Goal: Information Seeking & Learning: Understand process/instructions

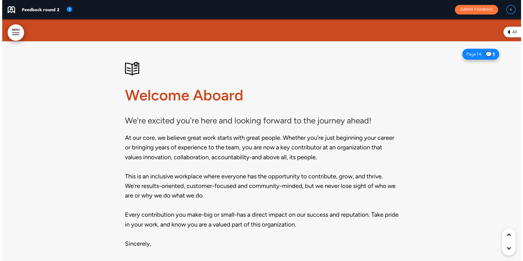
scroll to position [328, 0]
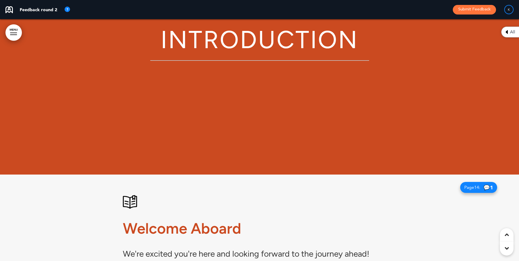
click at [12, 29] on link "MENU" at bounding box center [13, 32] width 16 height 16
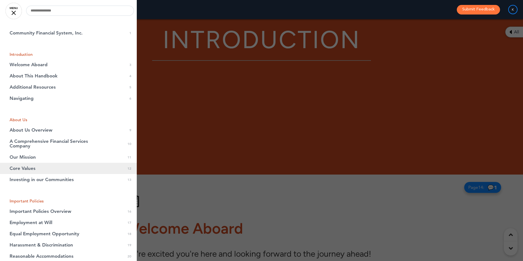
click at [25, 170] on span "Core Values" at bounding box center [23, 168] width 26 height 5
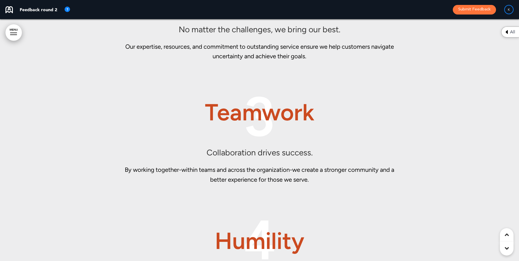
scroll to position [3364, 0]
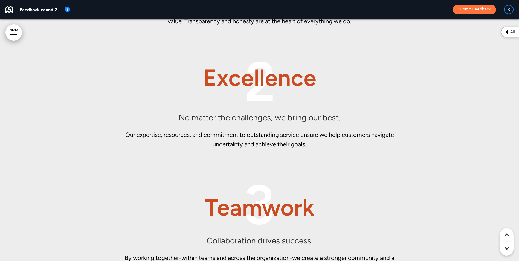
click at [13, 34] on div at bounding box center [13, 34] width 7 height 1
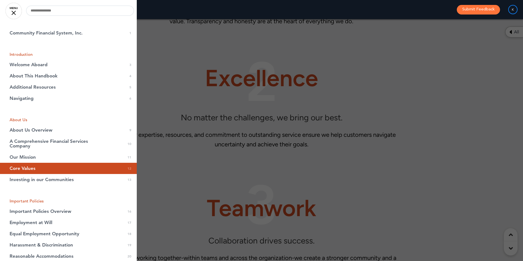
click at [410, 83] on div at bounding box center [261, 130] width 523 height 261
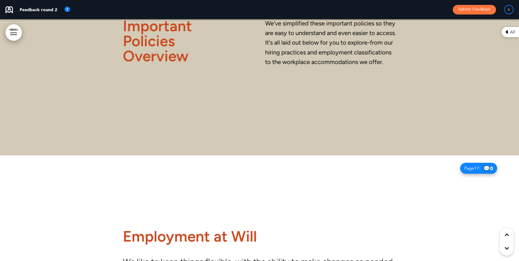
scroll to position [4951, 0]
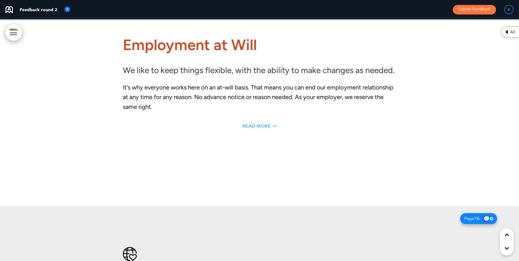
click at [256, 125] on span "Read More" at bounding box center [256, 126] width 28 height 4
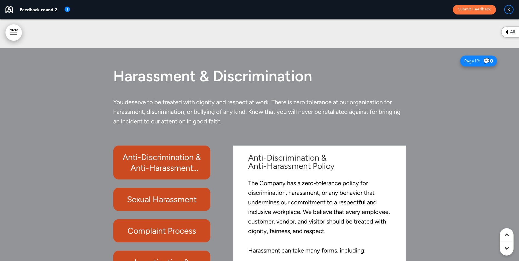
scroll to position [5499, 0]
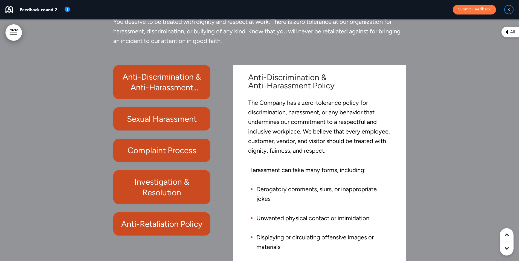
click at [165, 114] on h6 "Sexual Harassment" at bounding box center [162, 119] width 85 height 11
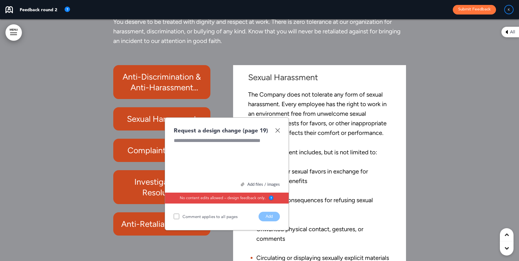
click at [278, 128] on img at bounding box center [277, 130] width 5 height 5
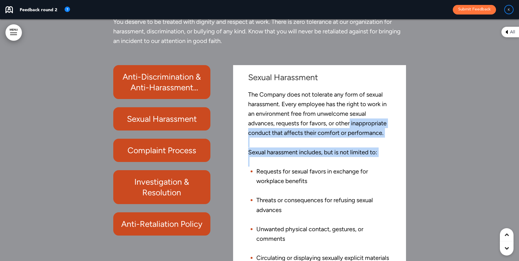
drag, startPoint x: 397, startPoint y: 127, endPoint x: 399, endPoint y: 156, distance: 29.6
click at [400, 159] on div "Sexual Harassment The Company does not tolerate any form of sexual harassment. …" at bounding box center [319, 174] width 164 height 213
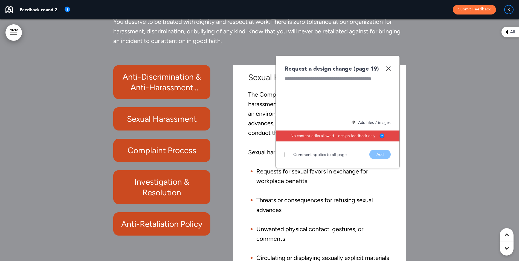
click at [389, 66] on img at bounding box center [388, 68] width 5 height 5
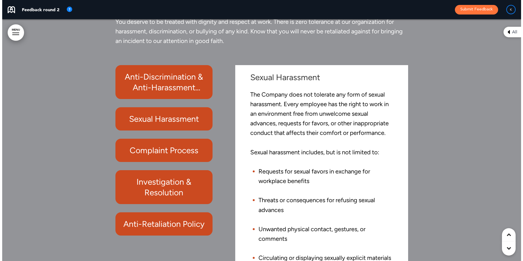
scroll to position [5471, 0]
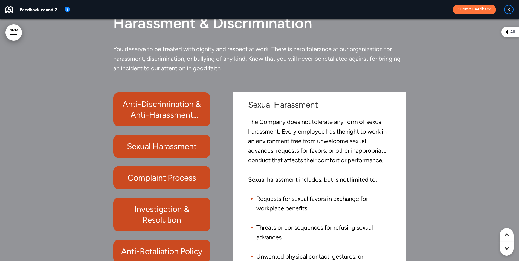
click at [11, 35] on link "MENU" at bounding box center [13, 32] width 16 height 16
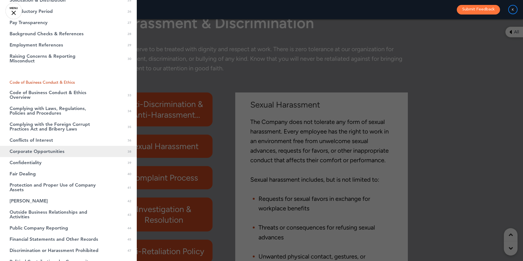
scroll to position [328, 0]
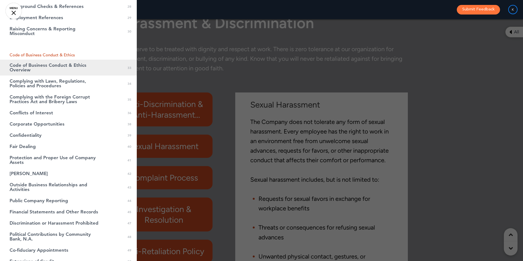
click at [49, 63] on span "Code of Business Conduct & Ethics Overview" at bounding box center [55, 67] width 90 height 9
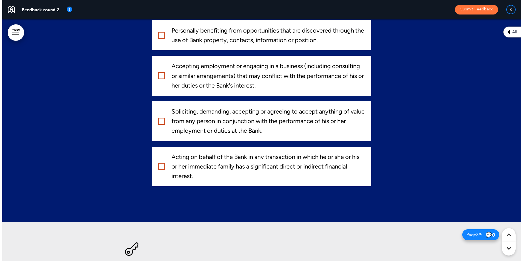
scroll to position [11356, 0]
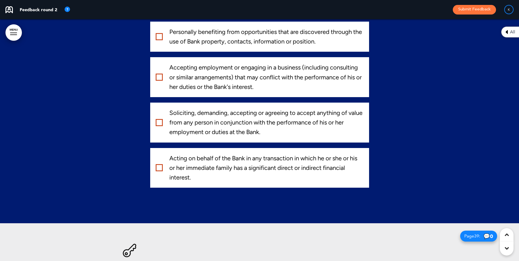
click at [14, 30] on link "MENU" at bounding box center [13, 32] width 16 height 16
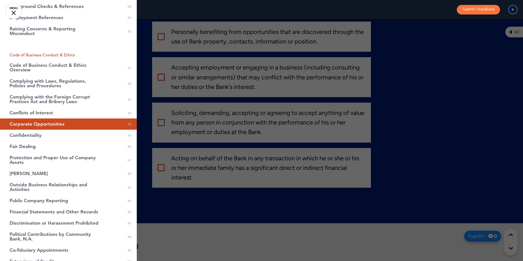
click at [46, 55] on li "Code of Business Conduct & Ethics" at bounding box center [68, 55] width 137 height 4
click at [46, 53] on li "Code of Business Conduct & Ethics" at bounding box center [68, 55] width 137 height 4
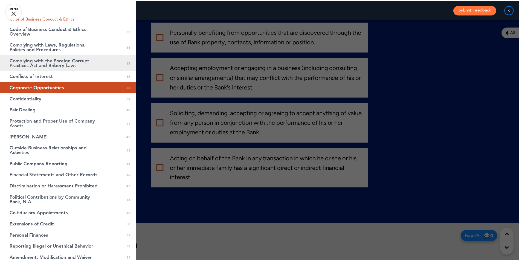
scroll to position [383, 0]
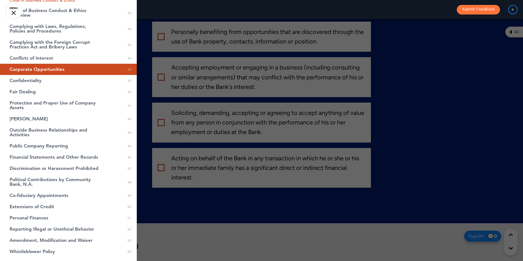
click at [439, 81] on div at bounding box center [261, 130] width 523 height 261
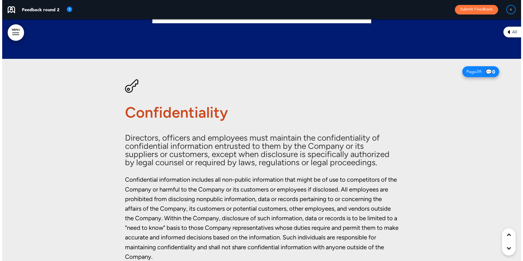
scroll to position [11520, 0]
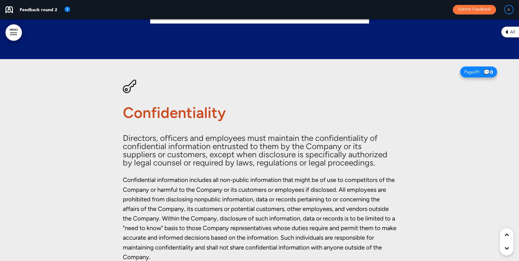
click at [11, 33] on div at bounding box center [13, 33] width 7 height 1
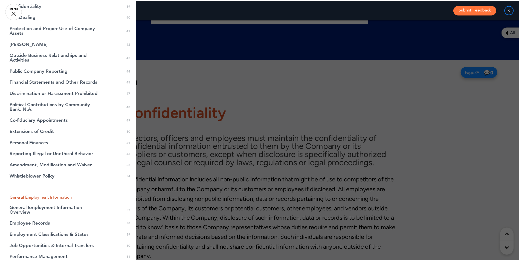
scroll to position [465, 0]
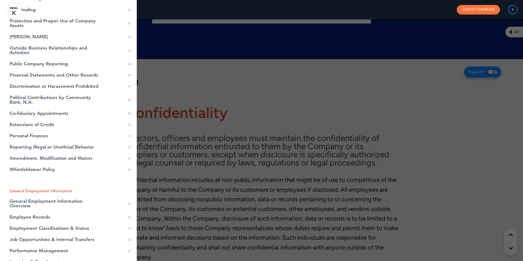
click at [422, 120] on div at bounding box center [261, 130] width 523 height 261
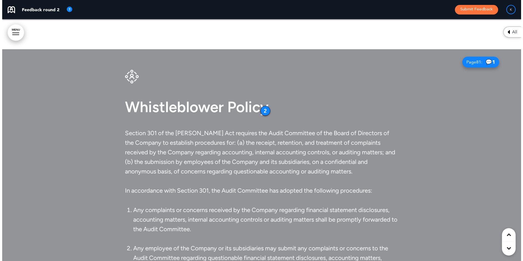
scroll to position [15241, 0]
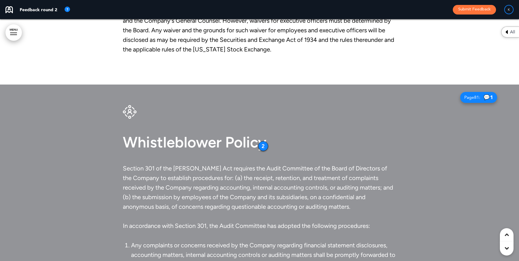
click at [15, 31] on link "MENU" at bounding box center [13, 32] width 16 height 16
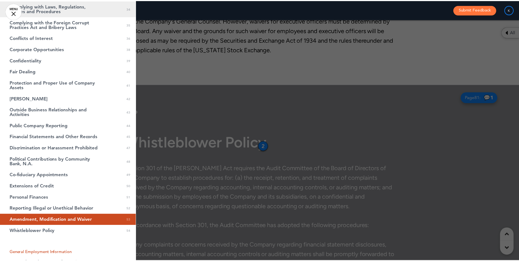
scroll to position [465, 0]
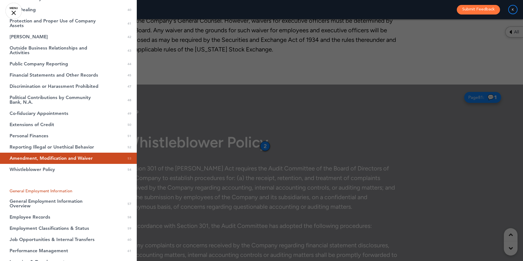
click at [336, 112] on div at bounding box center [261, 130] width 523 height 261
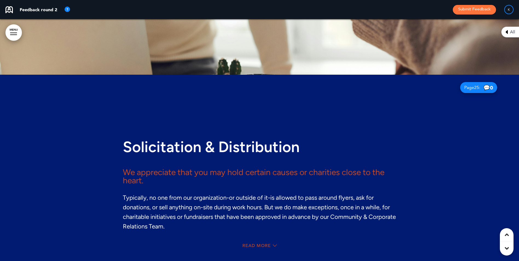
scroll to position [6961, 0]
